Goal: Task Accomplishment & Management: Manage account settings

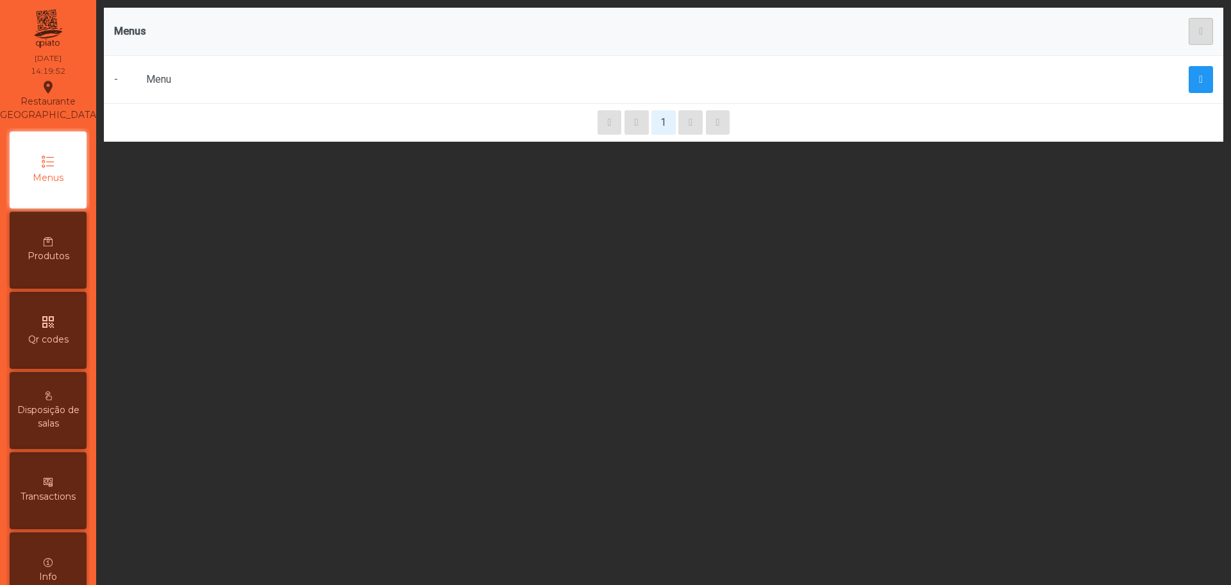
click at [43, 263] on span "Produtos" at bounding box center [49, 255] width 42 height 13
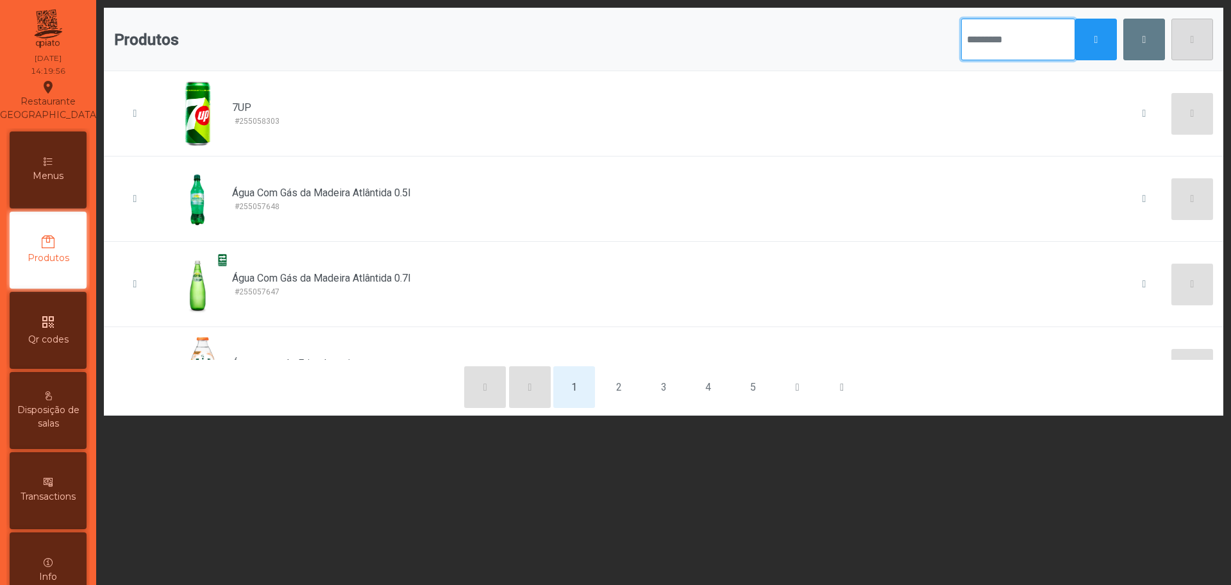
click at [992, 26] on input "text" at bounding box center [1018, 40] width 114 height 42
click at [1095, 40] on span "button" at bounding box center [1097, 40] width 4 height 10
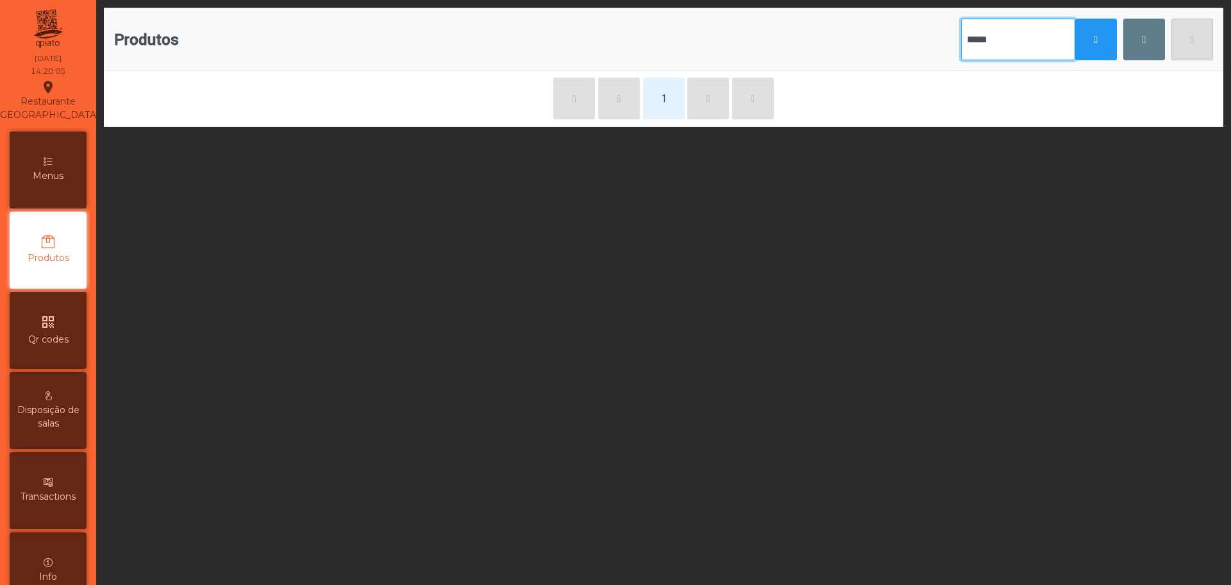
click at [970, 53] on input "*****" at bounding box center [1018, 40] width 114 height 42
type input "*"
click at [55, 183] on span "Menus" at bounding box center [48, 175] width 31 height 13
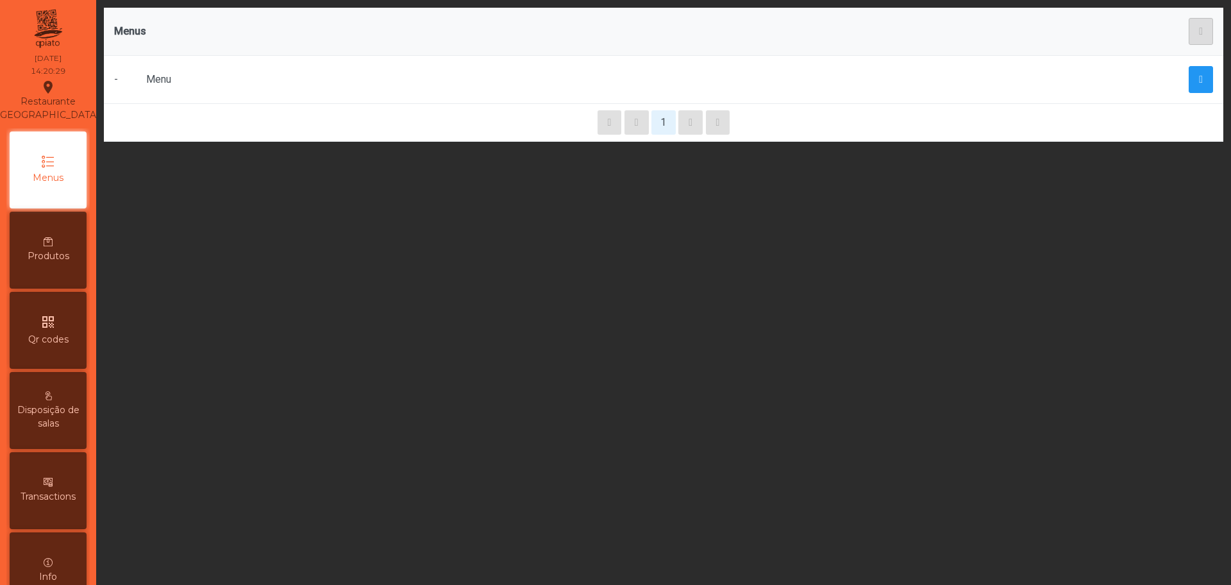
drag, startPoint x: 231, startPoint y: 79, endPoint x: 392, endPoint y: 83, distance: 161.0
click at [392, 83] on div "Menu" at bounding box center [410, 79] width 528 height 15
click at [53, 246] on icon at bounding box center [48, 241] width 9 height 9
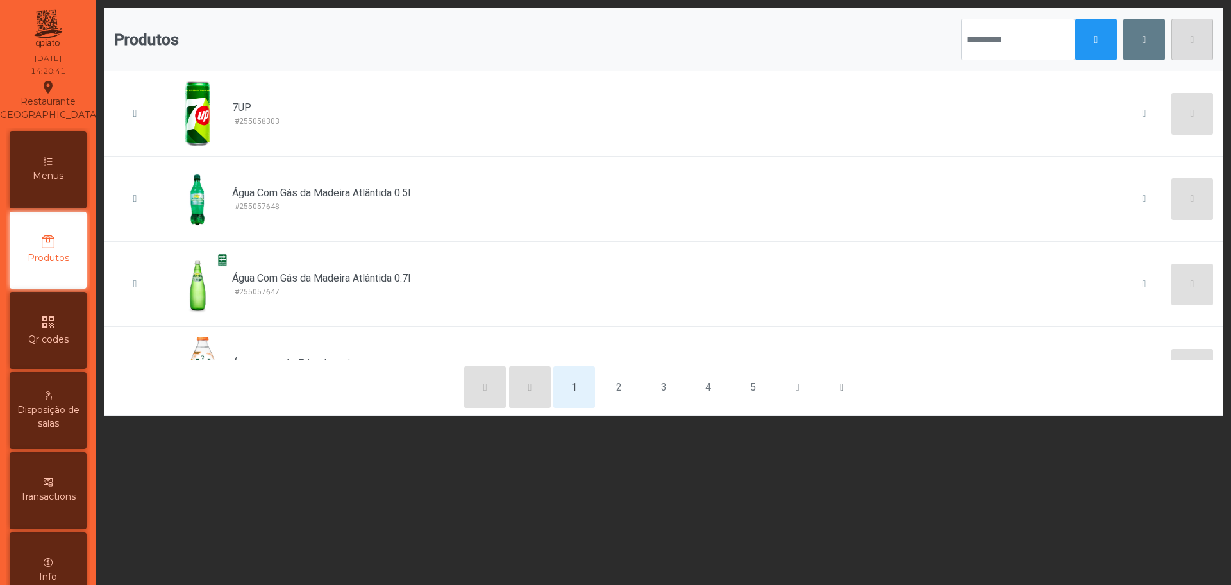
click at [63, 183] on span "Menus" at bounding box center [48, 175] width 31 height 13
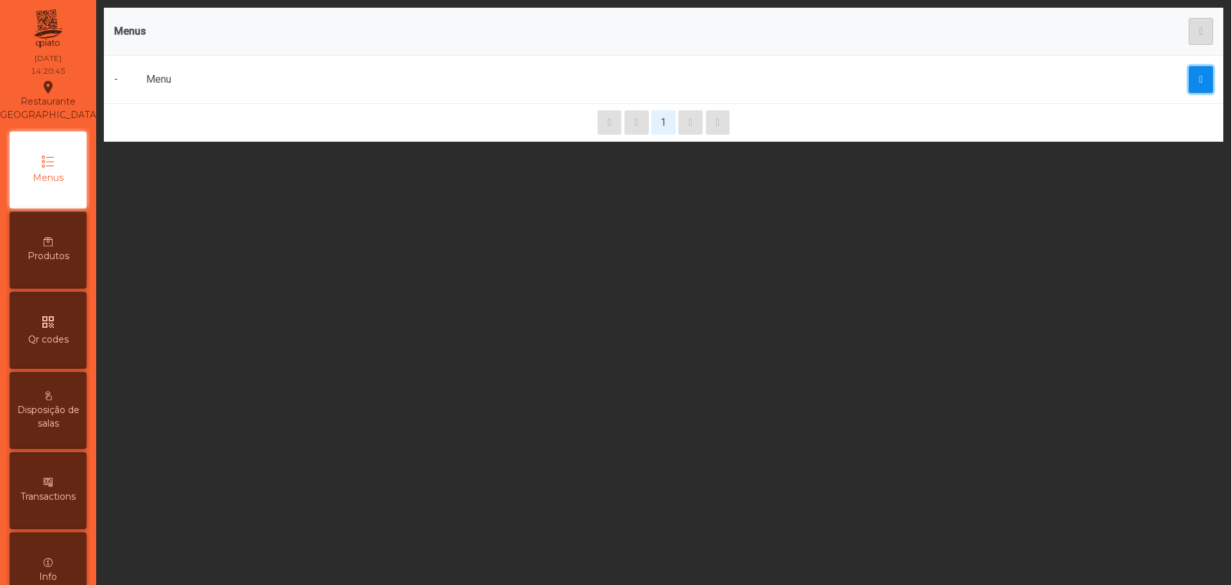
click at [1189, 78] on button "button" at bounding box center [1201, 79] width 24 height 27
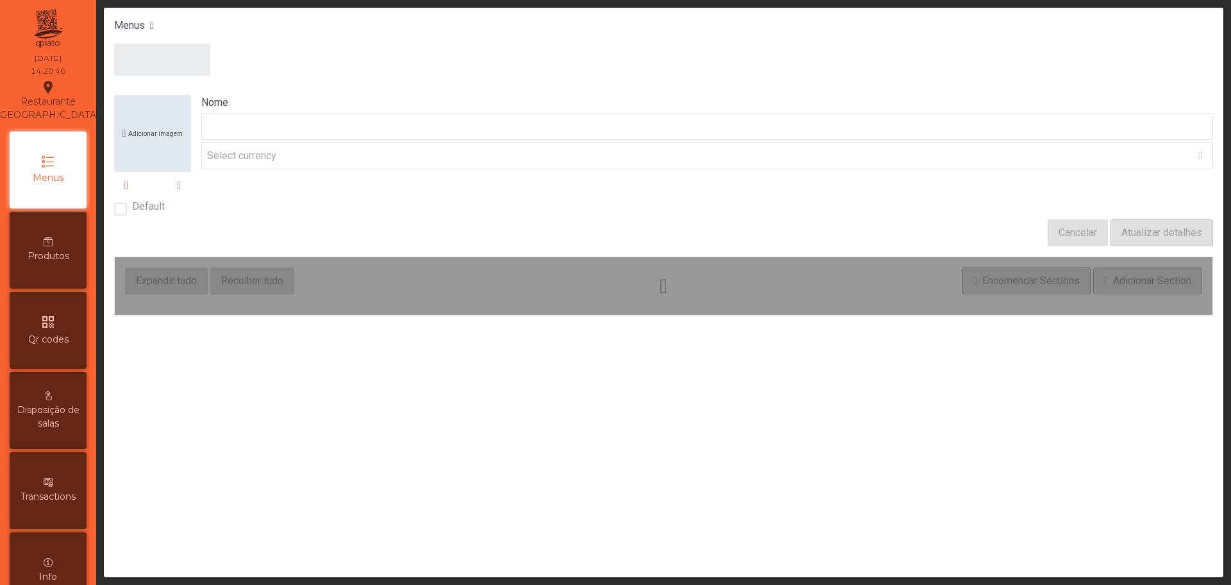
type input "****"
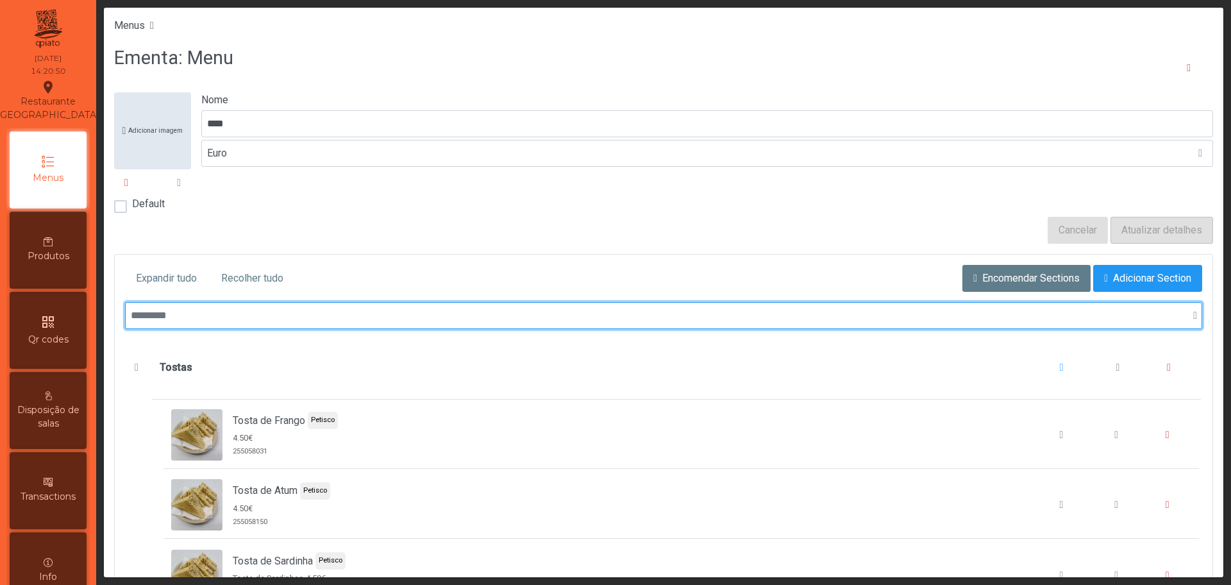
click at [705, 319] on input "text" at bounding box center [663, 315] width 1077 height 27
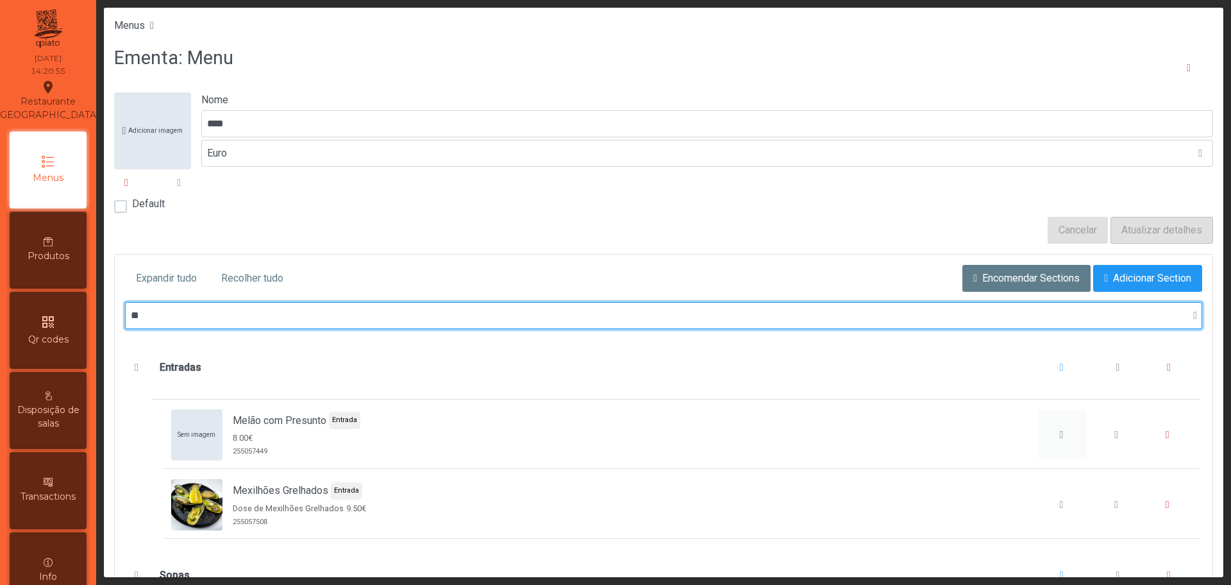
type input "**"
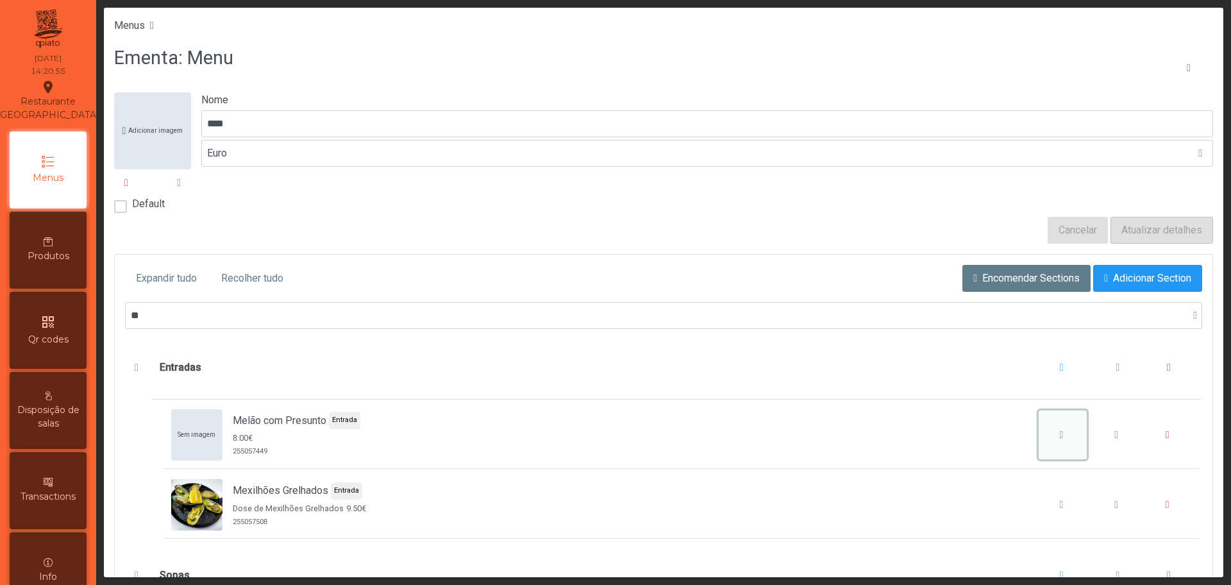
click at [1060, 433] on icon "Melão com Presunto" at bounding box center [1062, 435] width 4 height 10
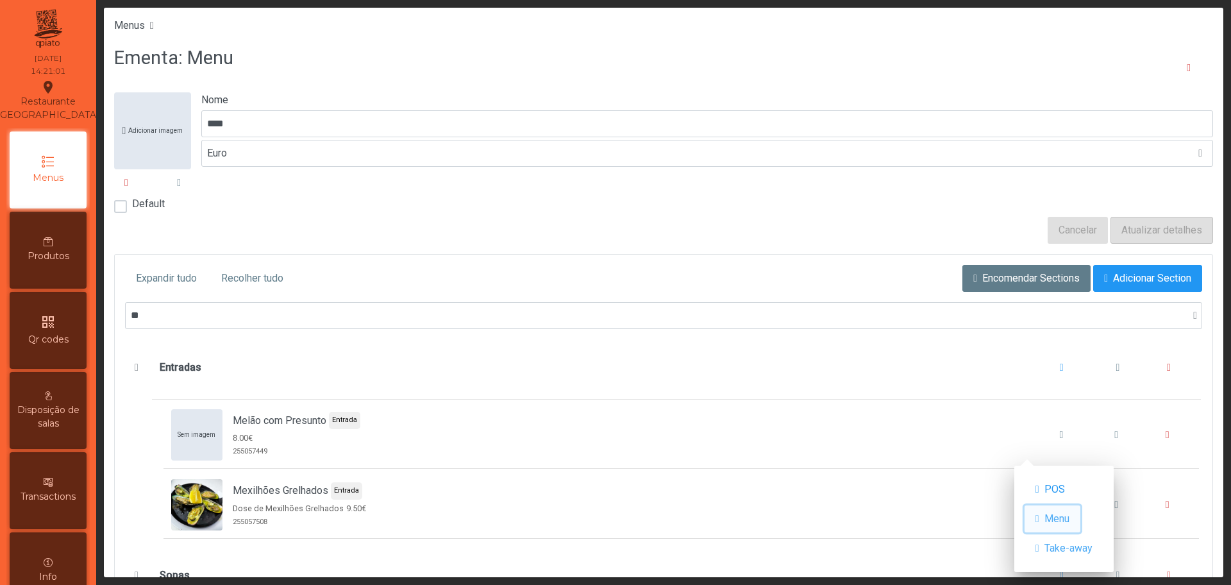
click at [1061, 523] on span "Menu" at bounding box center [1056, 518] width 25 height 15
click at [1066, 520] on span "Menu" at bounding box center [1056, 518] width 25 height 15
click at [1057, 516] on span "Menu" at bounding box center [1056, 518] width 25 height 15
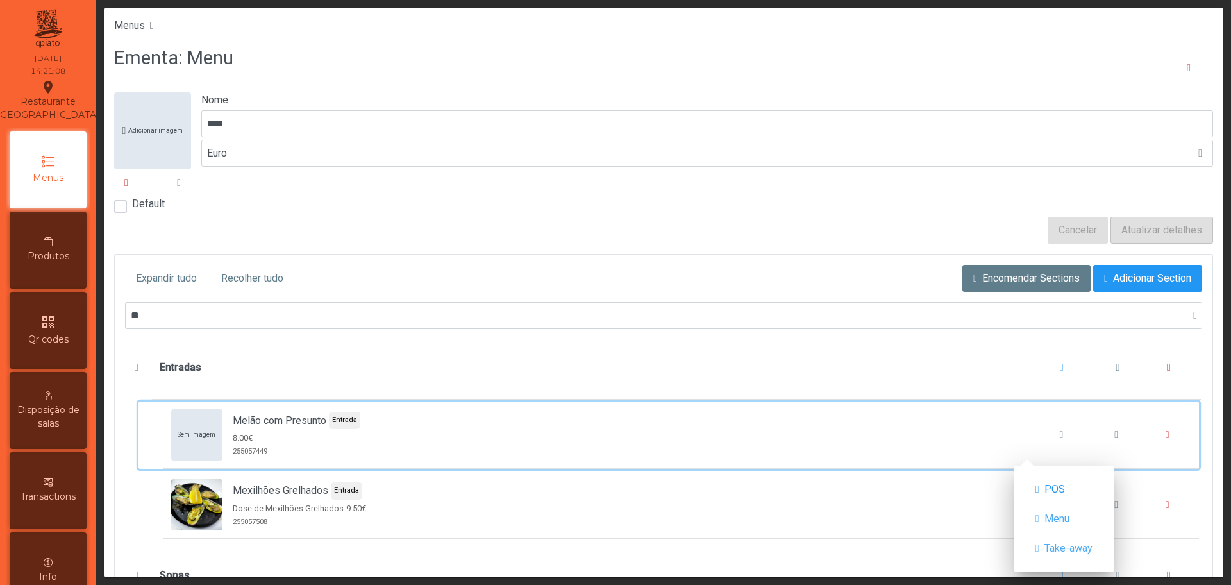
click at [989, 435] on div "Sem imagem Melão com Presunto Entrada 8.00€ 255057449" at bounding box center [681, 434] width 1021 height 51
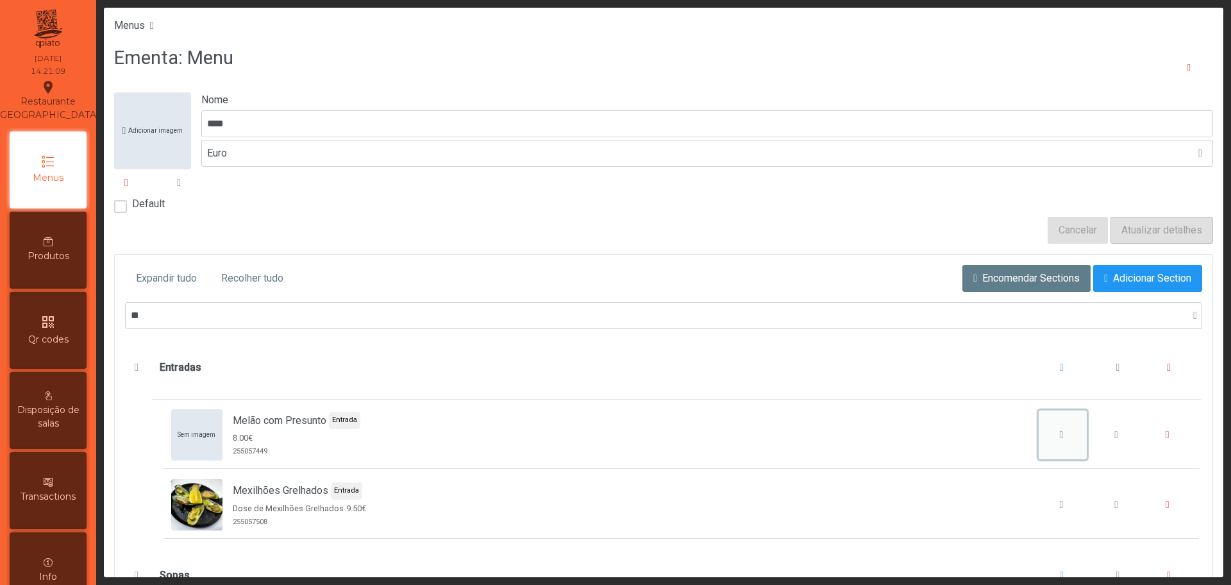
click at [1060, 437] on icon "Melão com Presunto" at bounding box center [1062, 435] width 4 height 10
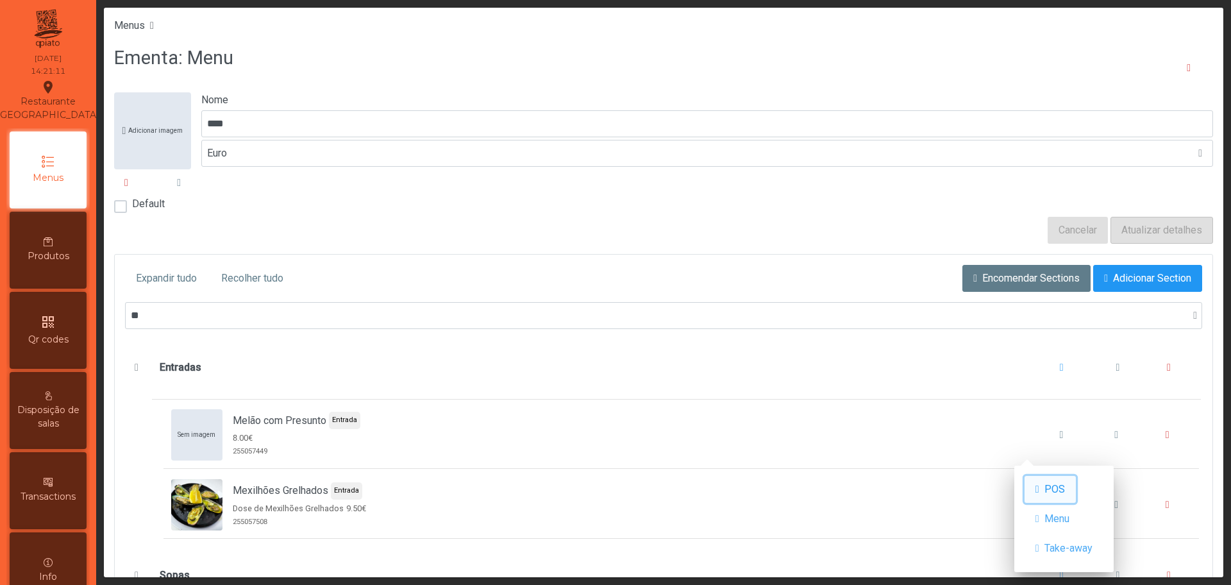
click at [1065, 491] on span "POS" at bounding box center [1054, 489] width 21 height 15
click at [1058, 516] on span "Menu" at bounding box center [1056, 518] width 25 height 15
click at [1070, 494] on button "POS" at bounding box center [1050, 489] width 51 height 27
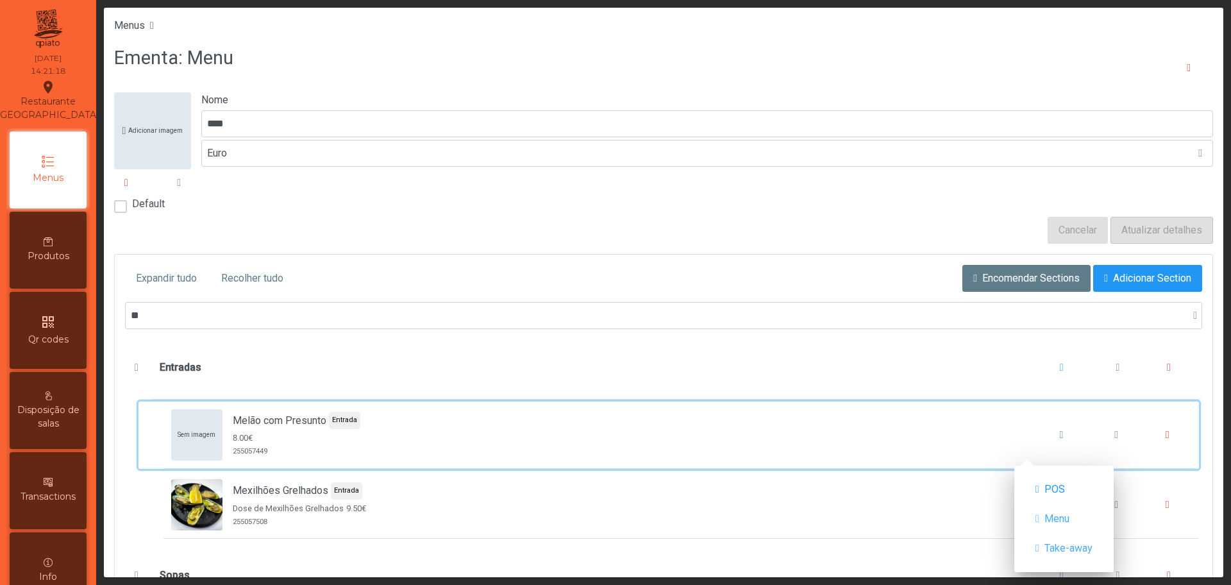
click at [969, 443] on div "Sem imagem Melão com Presunto Entrada 8.00€ 255057449" at bounding box center [681, 434] width 1021 height 51
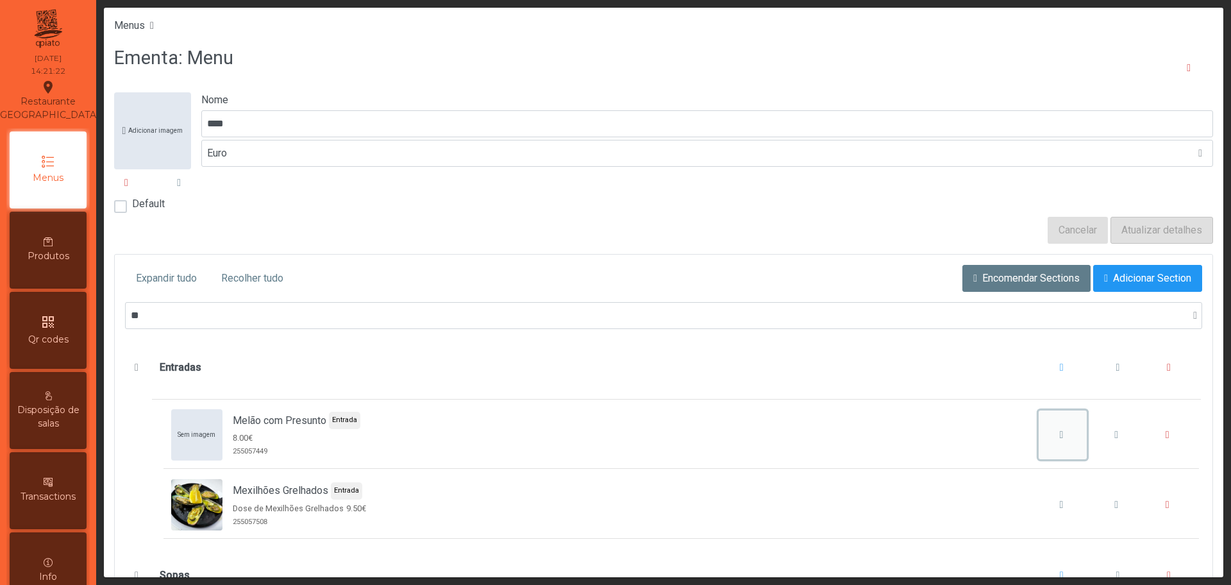
click at [1042, 441] on div "Melão com Presunto" at bounding box center [1062, 434] width 40 height 15
click at [1044, 430] on div "Melão com Presunto" at bounding box center [1062, 434] width 40 height 15
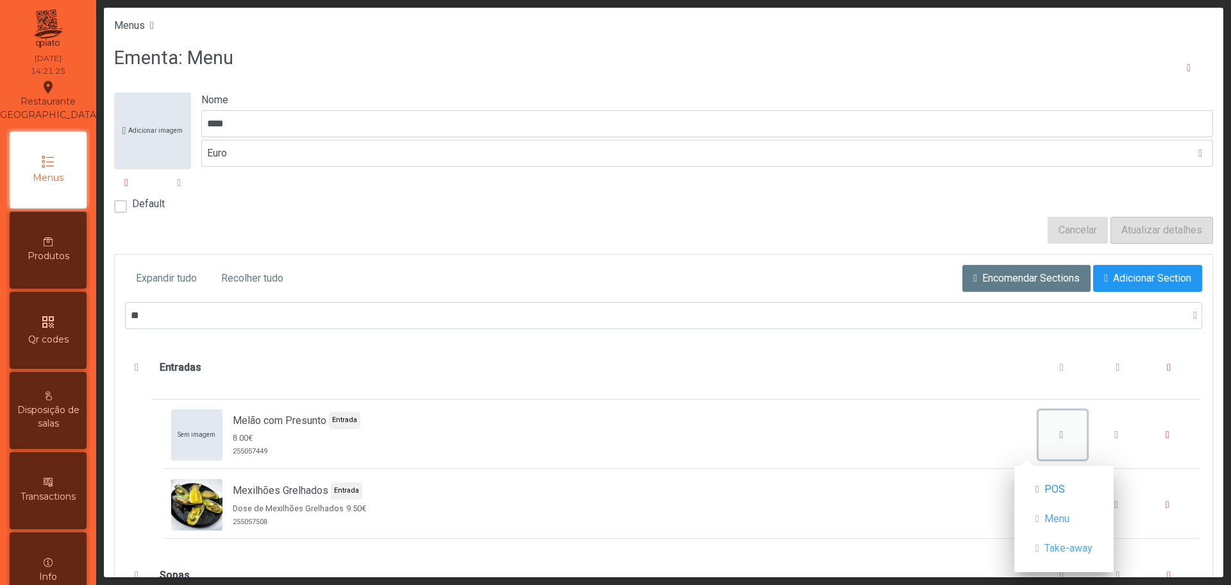
click at [1044, 430] on div "Melão com Presunto" at bounding box center [1062, 434] width 40 height 15
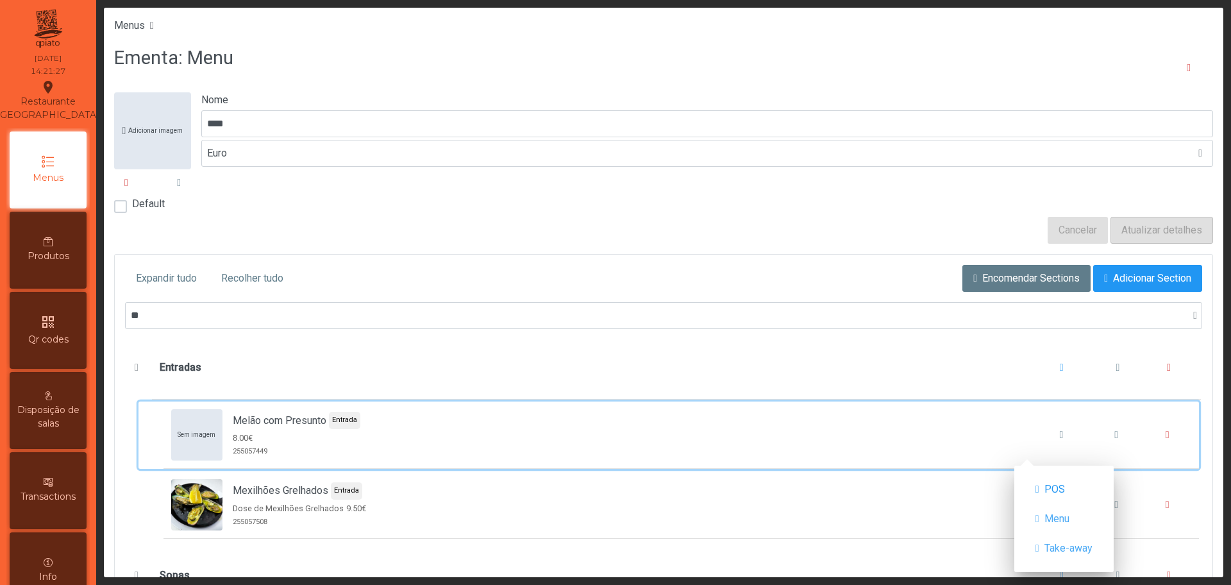
click at [928, 438] on div "Sem imagem Melão com Presunto Entrada 8.00€ 255057449" at bounding box center [681, 434] width 1021 height 51
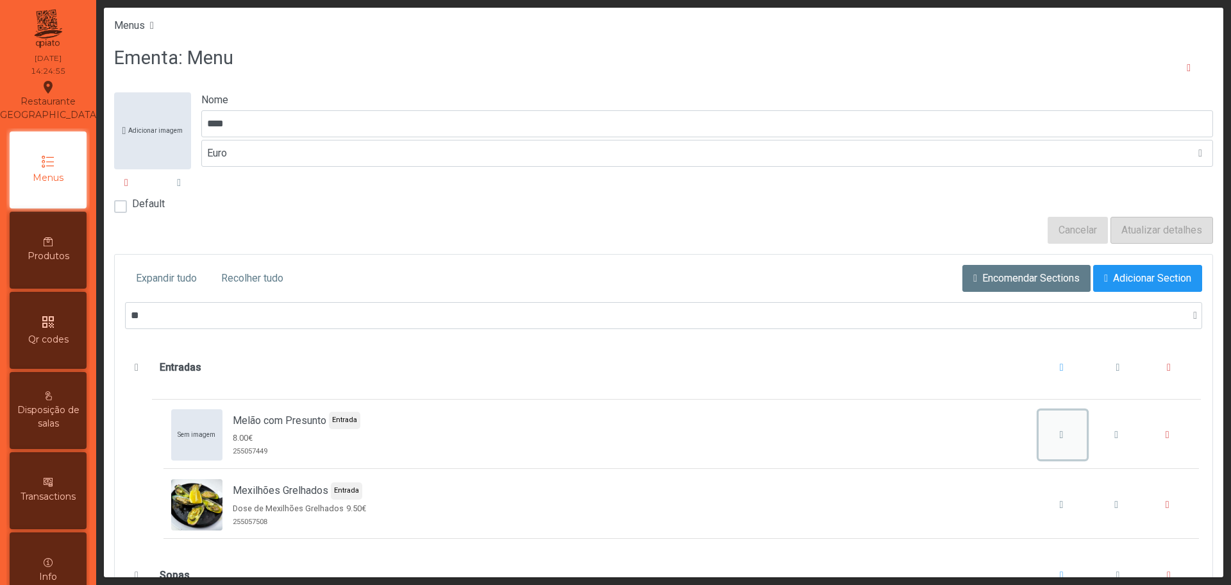
click at [1042, 435] on div "Melão com Presunto" at bounding box center [1062, 434] width 40 height 15
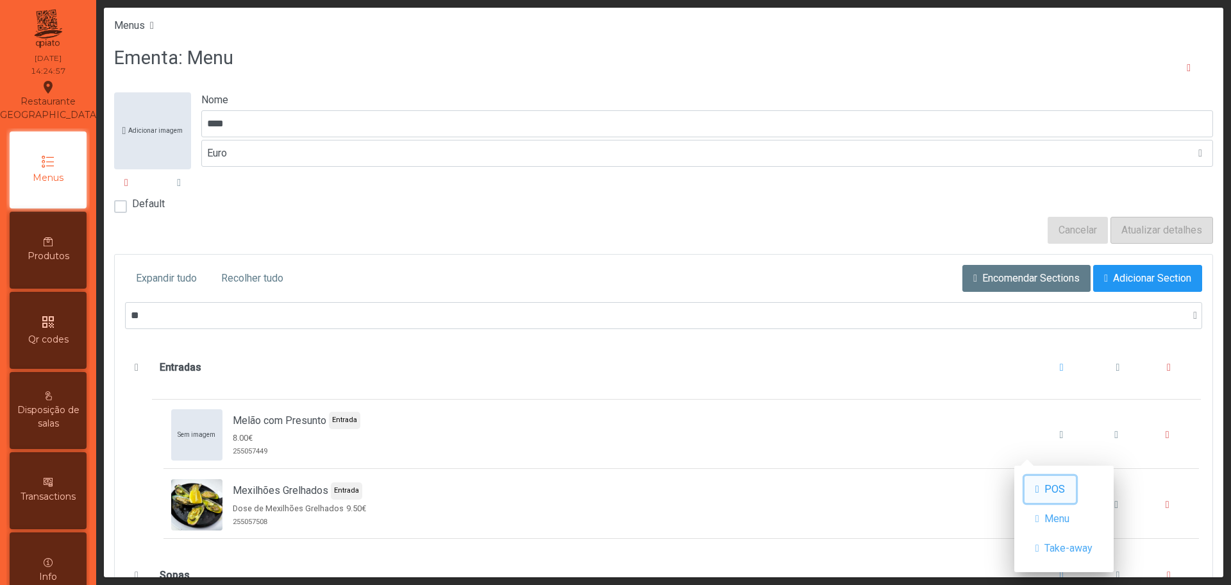
click at [1061, 483] on span "POS" at bounding box center [1054, 489] width 21 height 15
click at [1061, 511] on span "Menu" at bounding box center [1056, 518] width 25 height 15
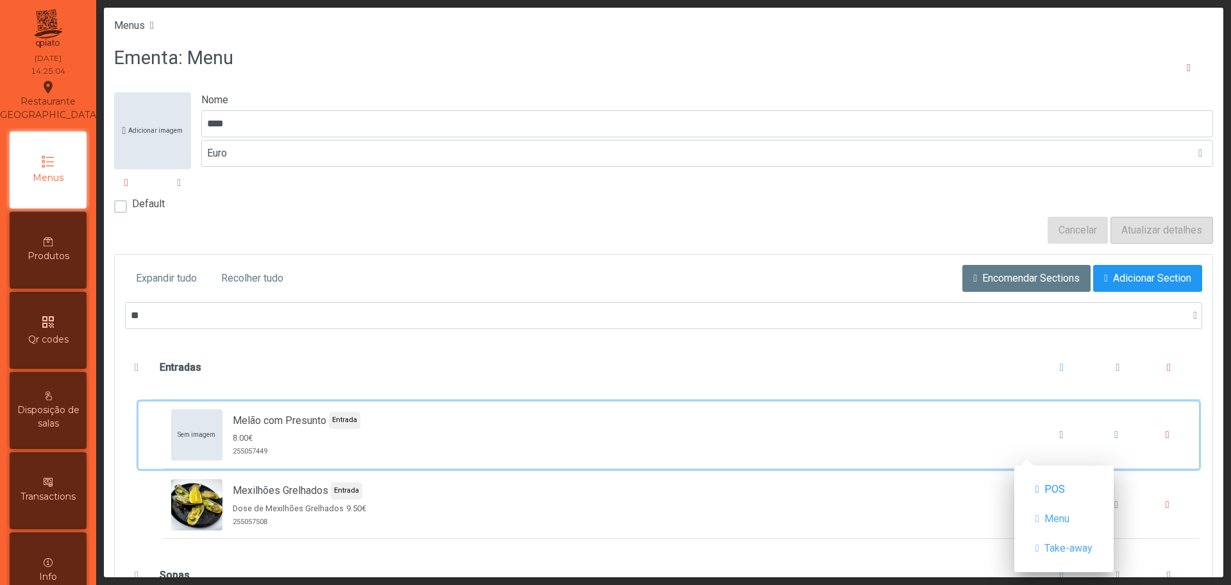
click at [832, 419] on div "Sem imagem Melão com Presunto Entrada 8.00€ 255057449" at bounding box center [681, 434] width 1021 height 51
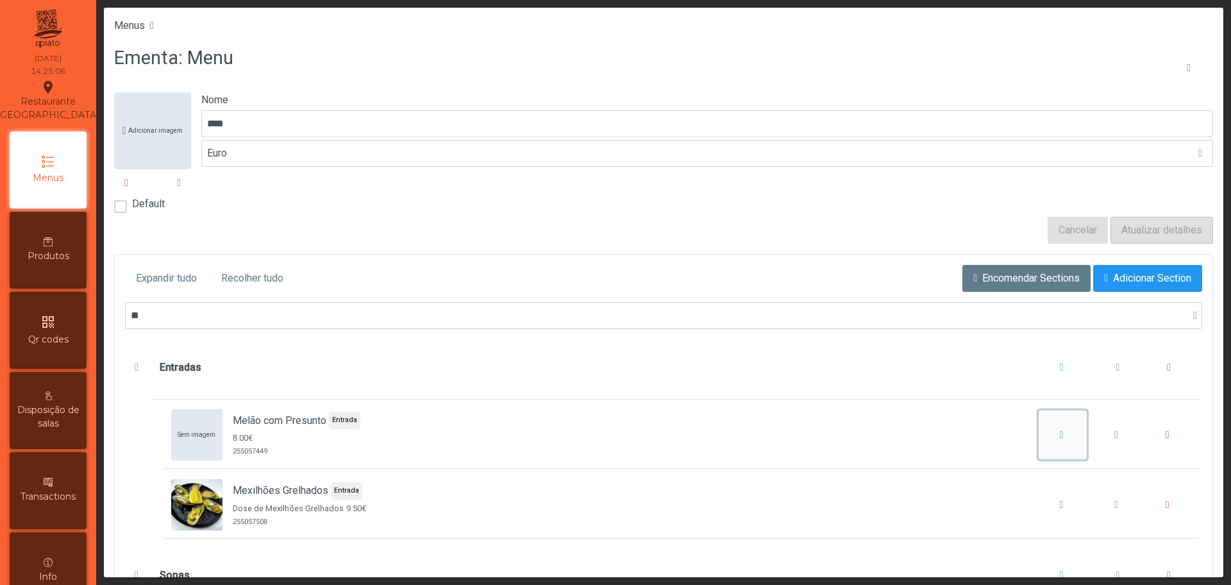
click at [1060, 435] on icon "Melão com Presunto" at bounding box center [1062, 435] width 4 height 10
click at [1046, 438] on div "Melão com Presunto" at bounding box center [1062, 434] width 40 height 15
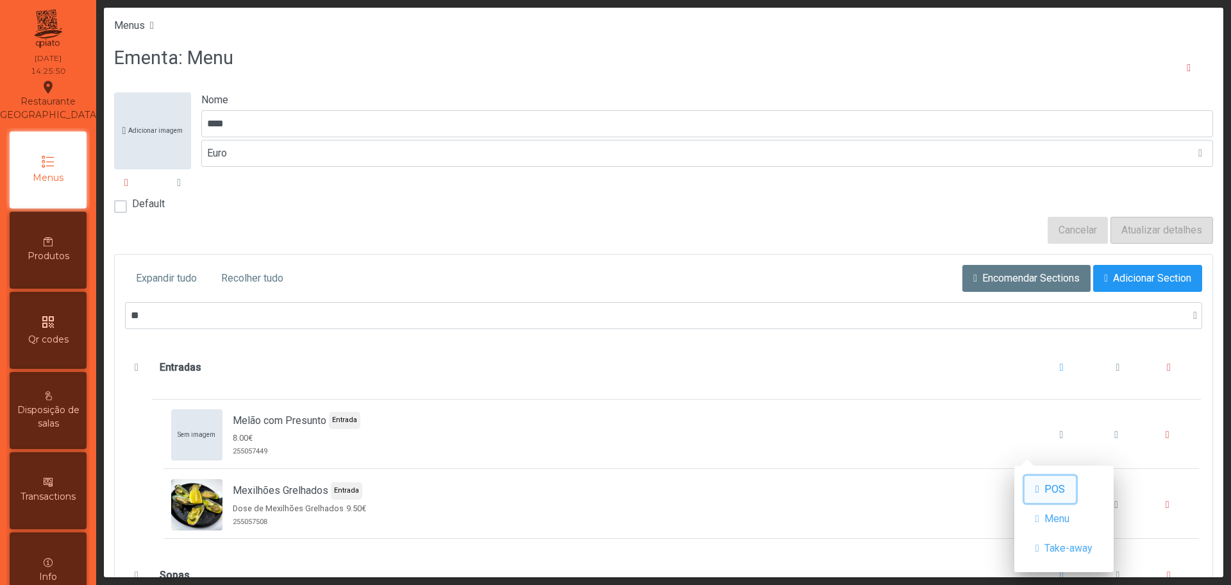
click at [1054, 494] on span "POS" at bounding box center [1054, 489] width 21 height 15
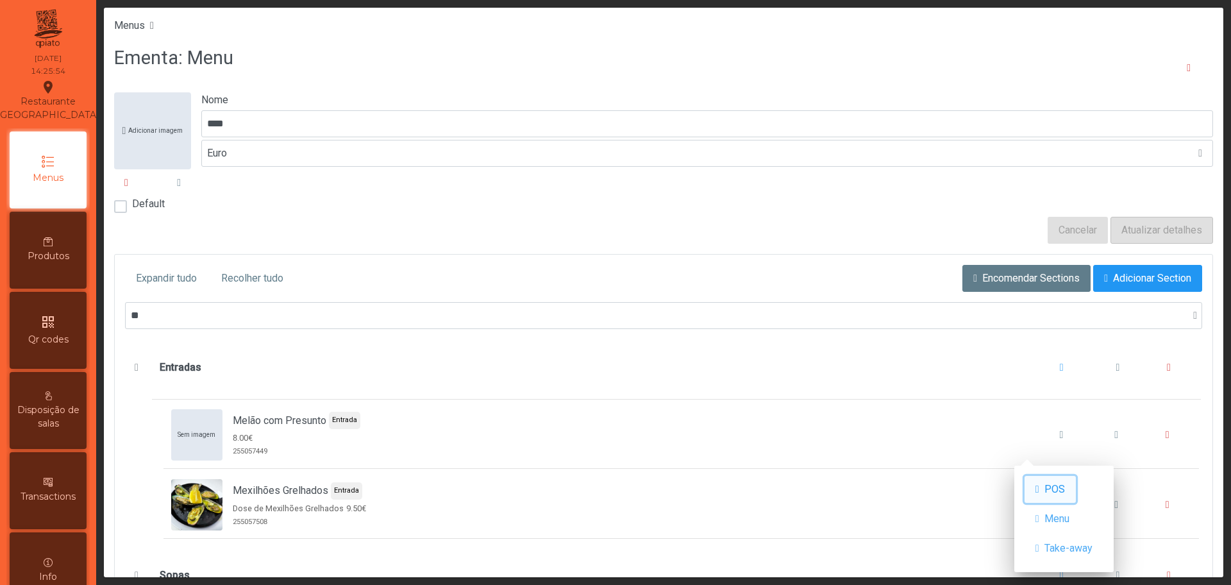
click at [1054, 494] on span "POS" at bounding box center [1054, 489] width 21 height 15
click at [1025, 476] on button "POS" at bounding box center [1050, 489] width 51 height 27
click at [1059, 522] on span "Menu" at bounding box center [1056, 518] width 25 height 15
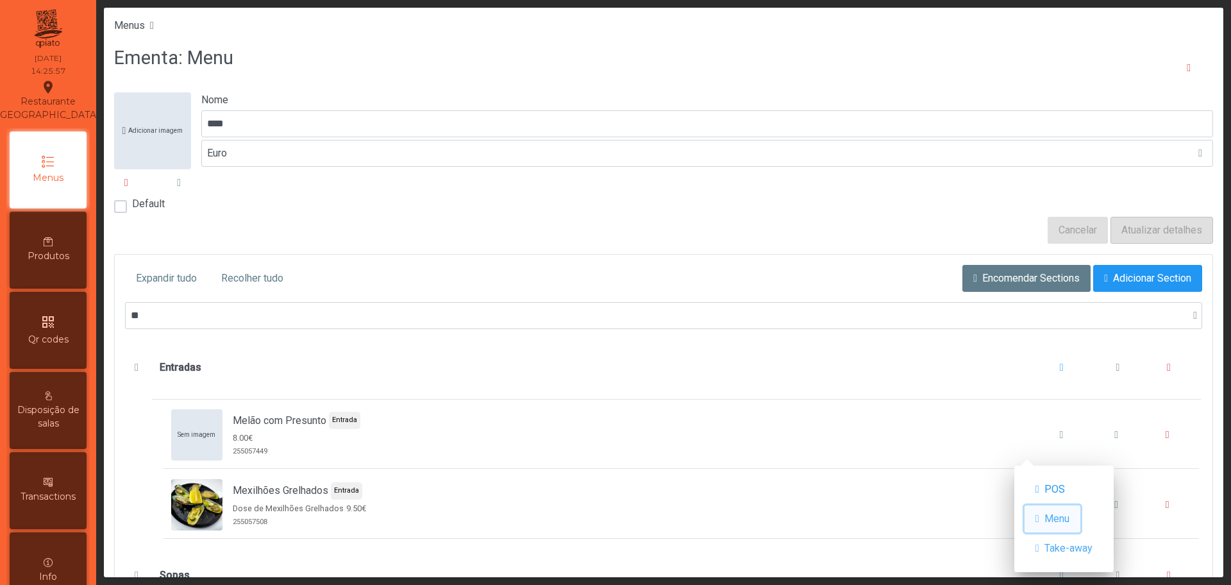
click at [1059, 522] on span "Menu" at bounding box center [1056, 518] width 25 height 15
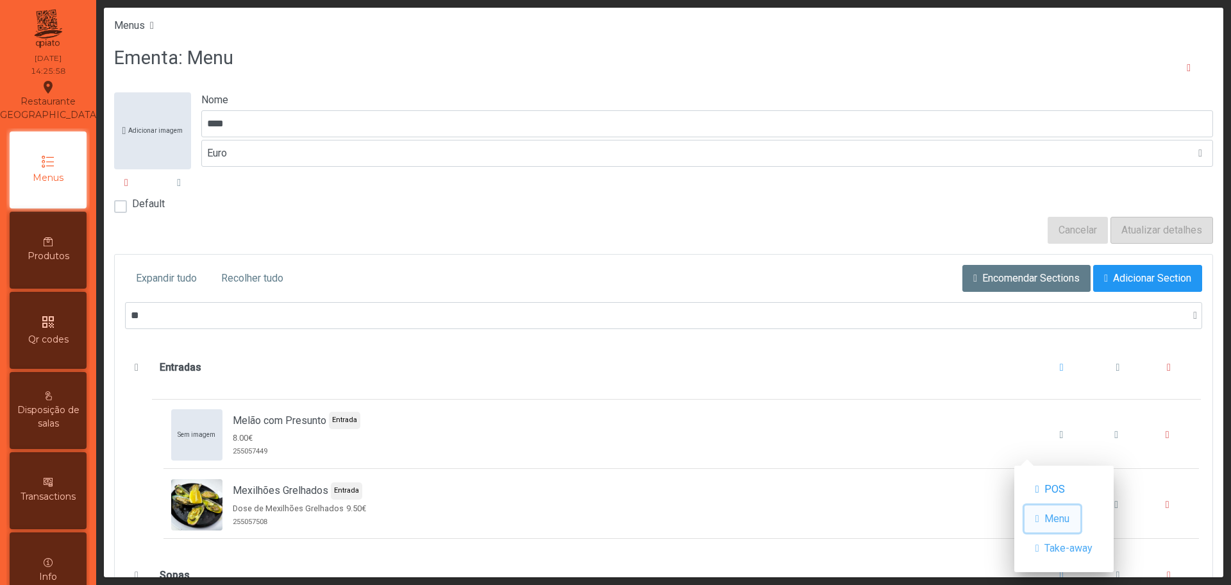
click at [1059, 522] on span "Menu" at bounding box center [1056, 518] width 25 height 15
click at [1070, 551] on span "Take-away" at bounding box center [1068, 548] width 48 height 15
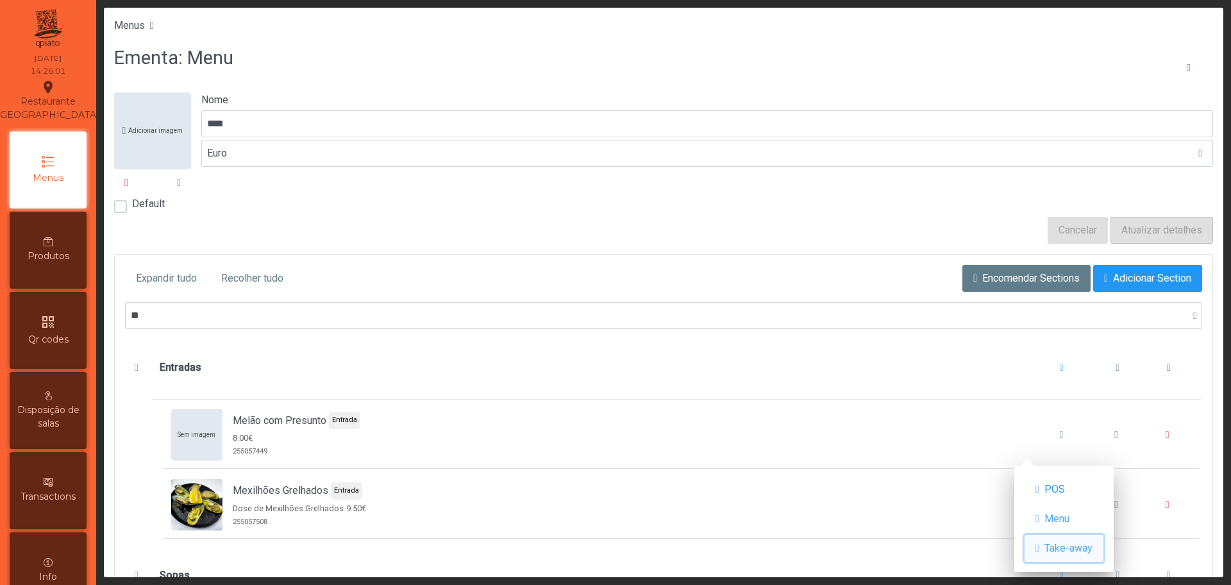
click at [1070, 551] on span "Take-away" at bounding box center [1068, 548] width 48 height 15
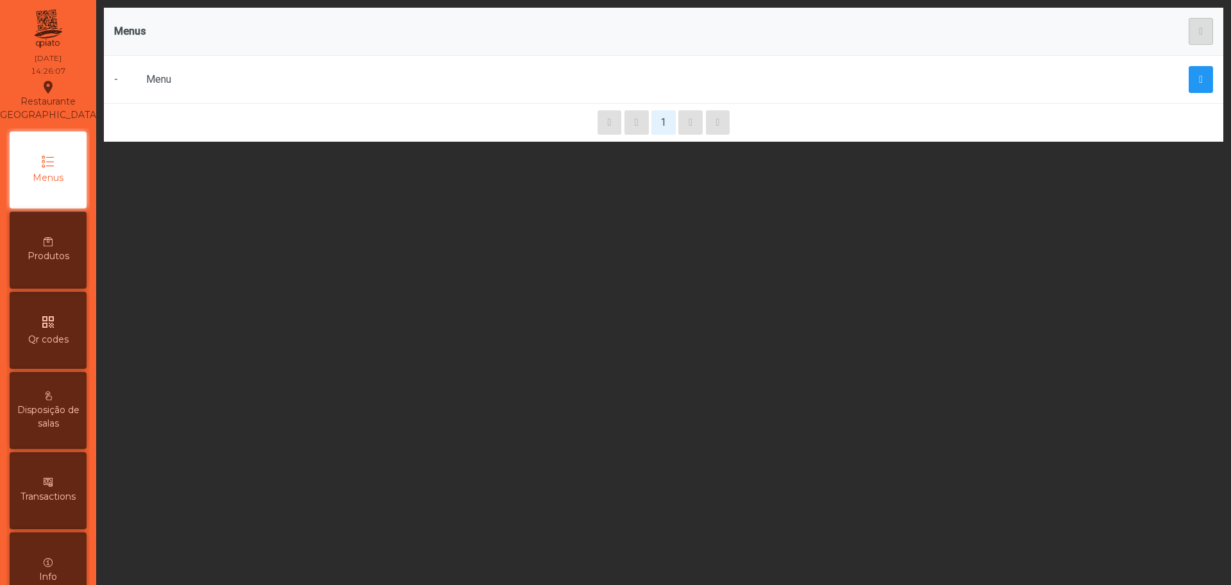
click at [38, 237] on div "Produtos" at bounding box center [48, 250] width 77 height 77
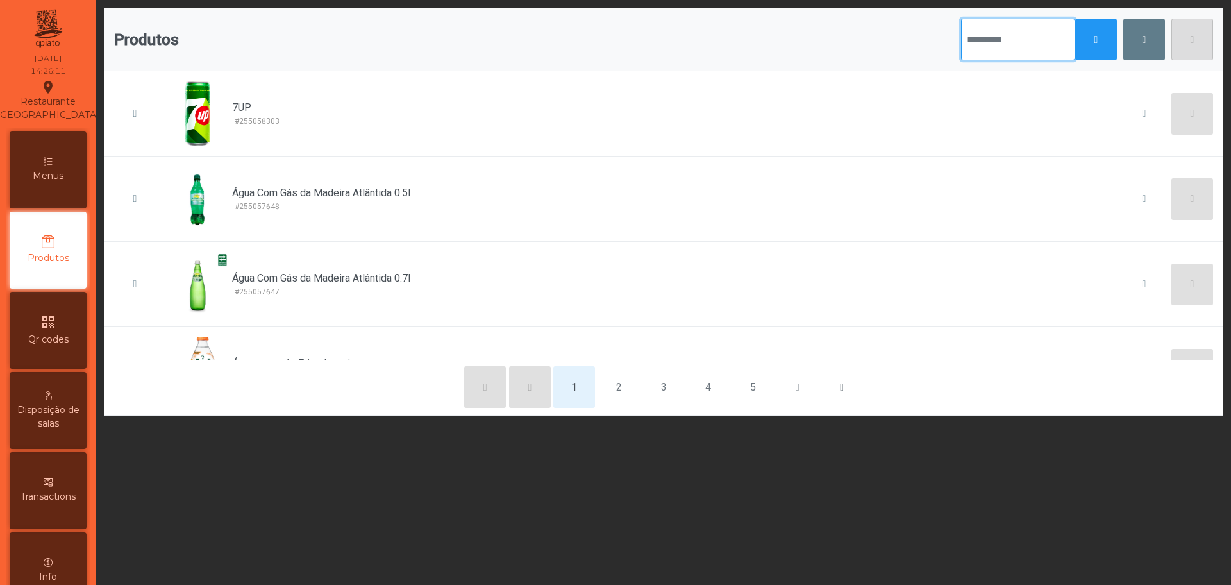
click at [982, 44] on input "text" at bounding box center [1018, 40] width 114 height 42
type input "**"
click at [1075, 41] on button "button" at bounding box center [1096, 40] width 42 height 42
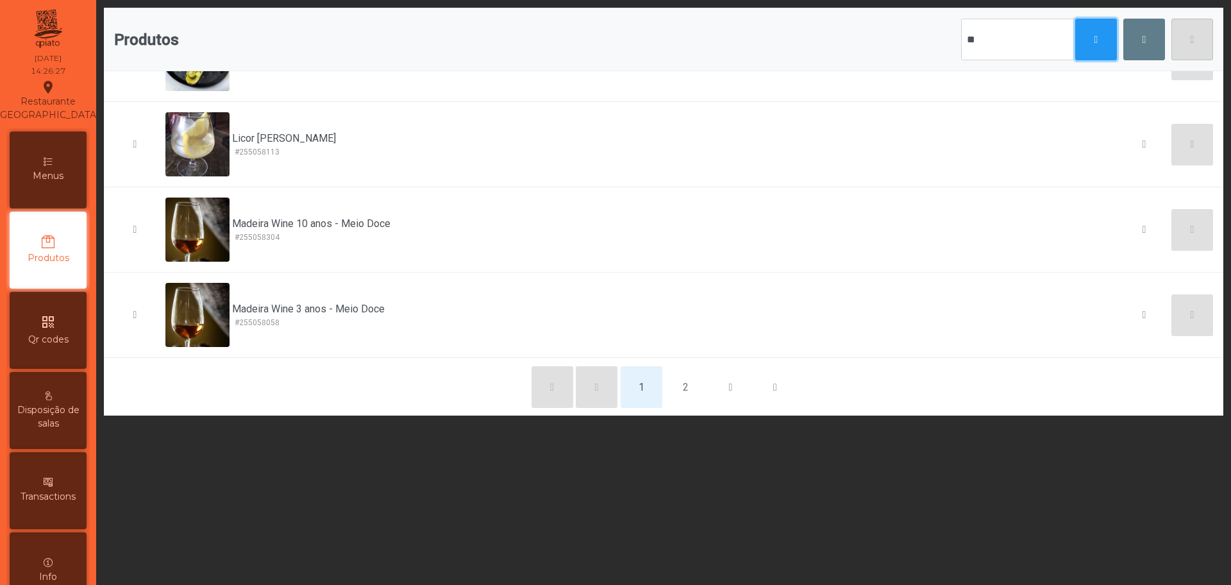
scroll to position [564, 0]
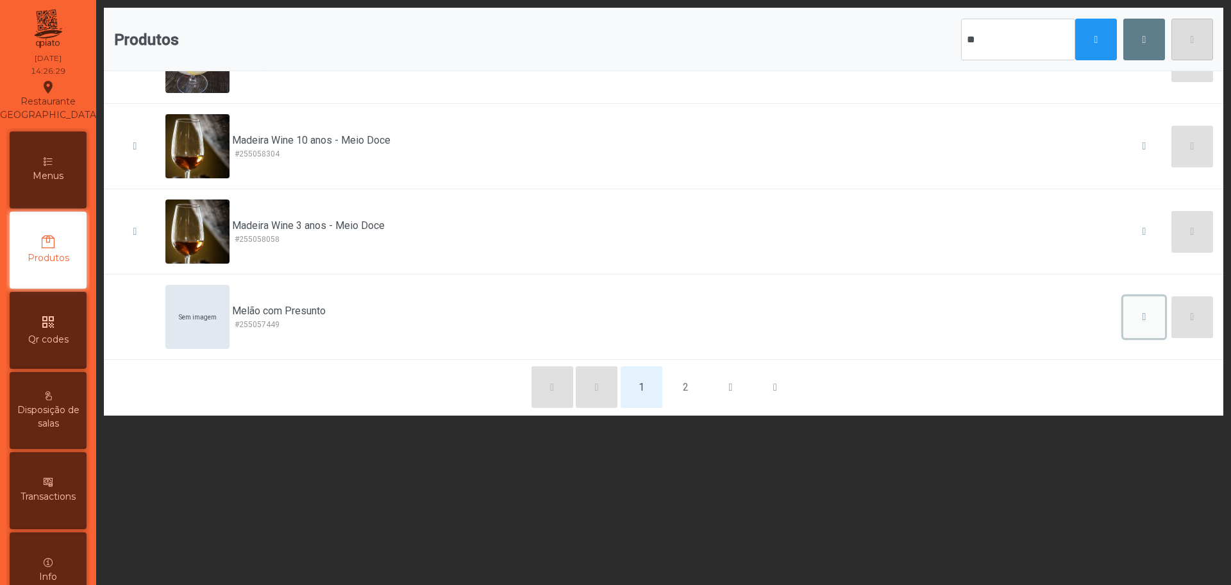
click at [1143, 319] on span "button" at bounding box center [1145, 317] width 4 height 10
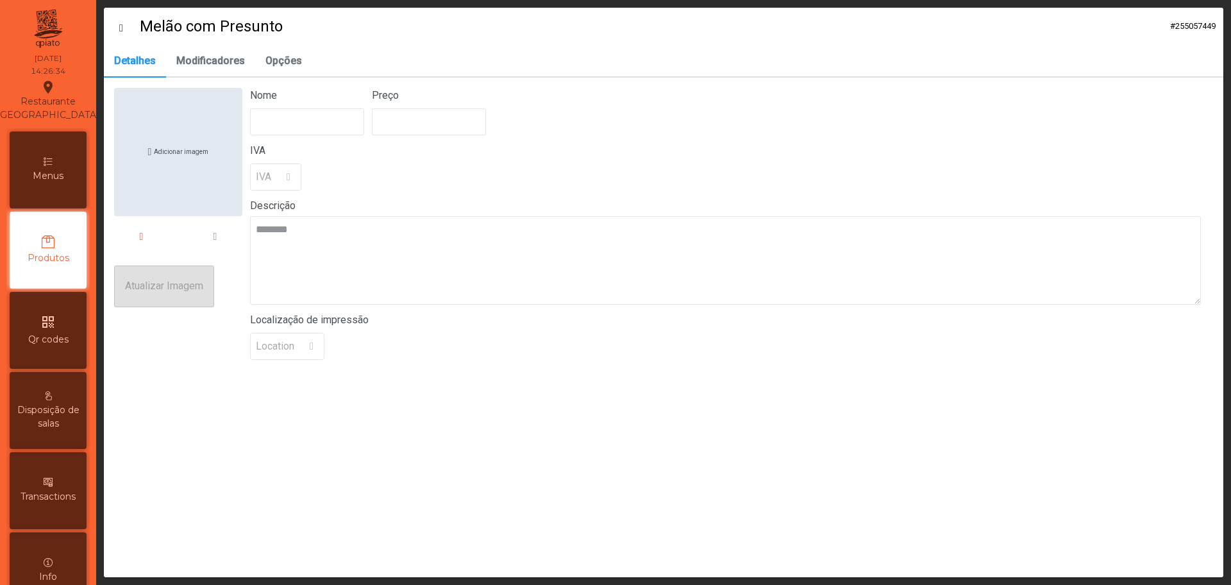
click at [42, 166] on div "Menus" at bounding box center [48, 169] width 77 height 77
